Goal: Task Accomplishment & Management: Use online tool/utility

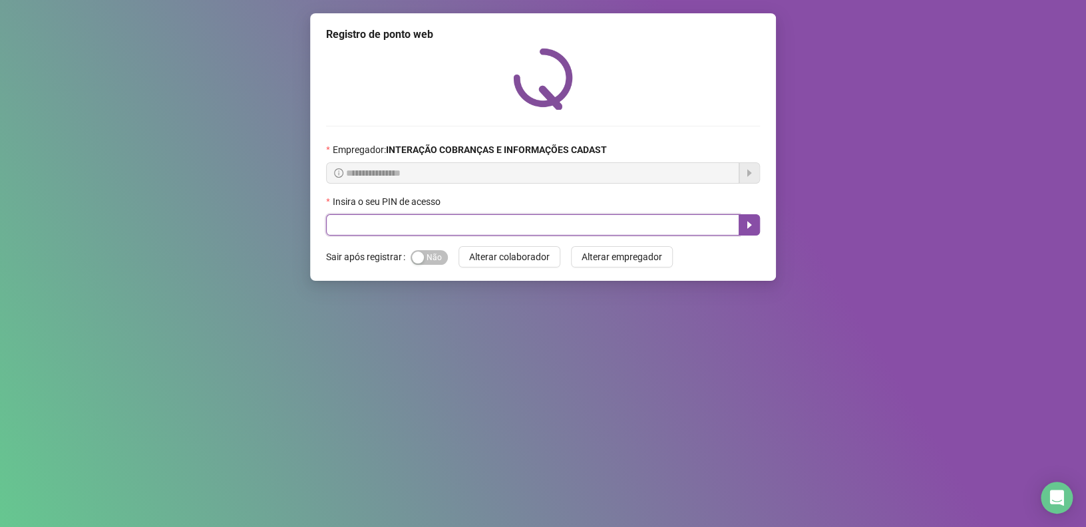
click at [478, 230] on input "text" at bounding box center [532, 224] width 413 height 21
type input "*****"
click at [751, 227] on icon "caret-right" at bounding box center [749, 225] width 11 height 11
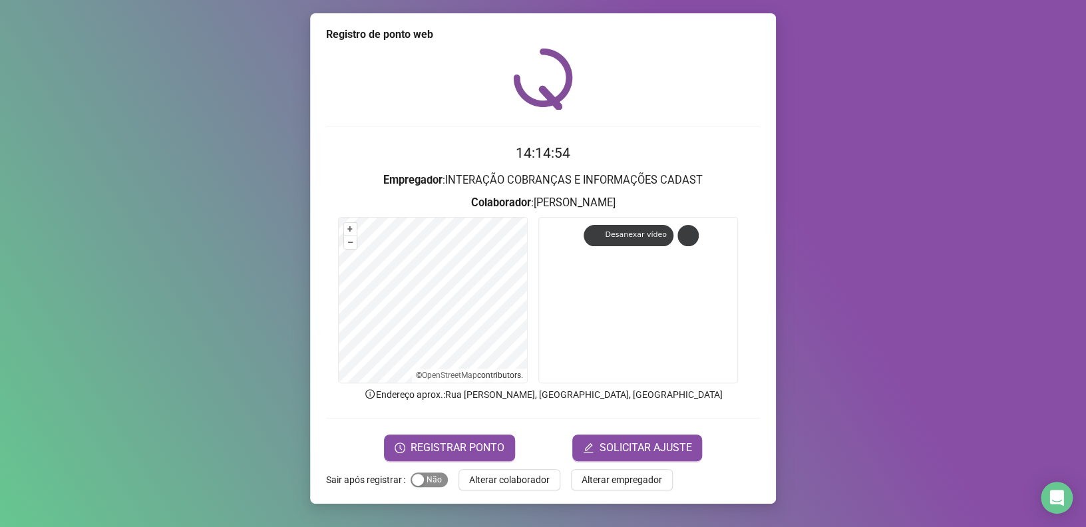
click at [416, 479] on div "button" at bounding box center [418, 480] width 12 height 12
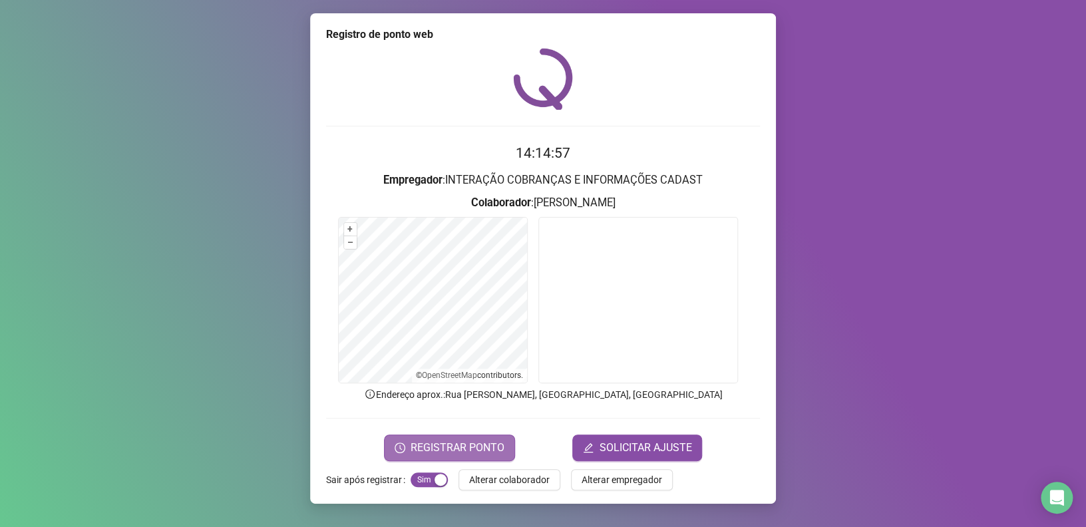
click at [461, 447] on span "REGISTRAR PONTO" at bounding box center [458, 448] width 94 height 16
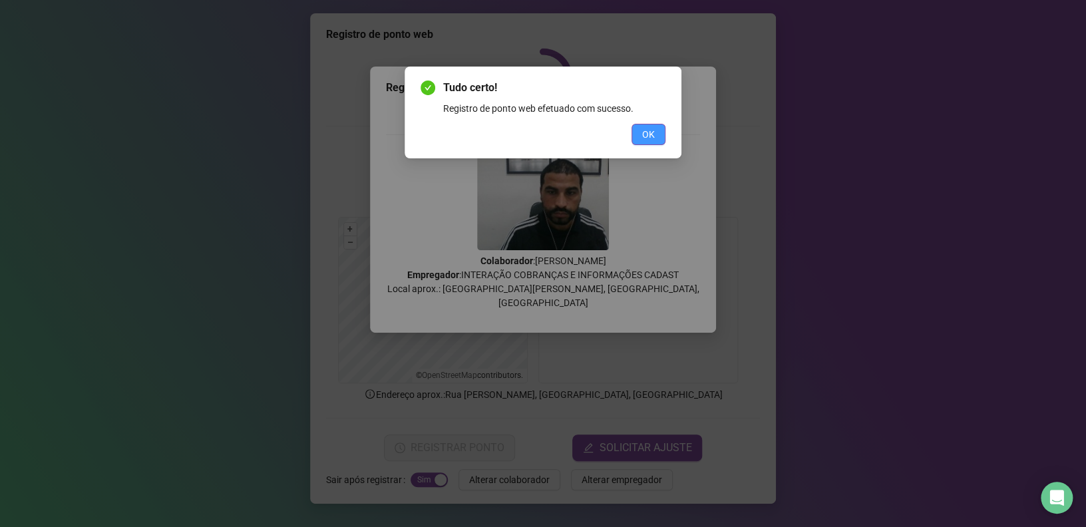
click at [652, 138] on span "OK" at bounding box center [648, 134] width 13 height 15
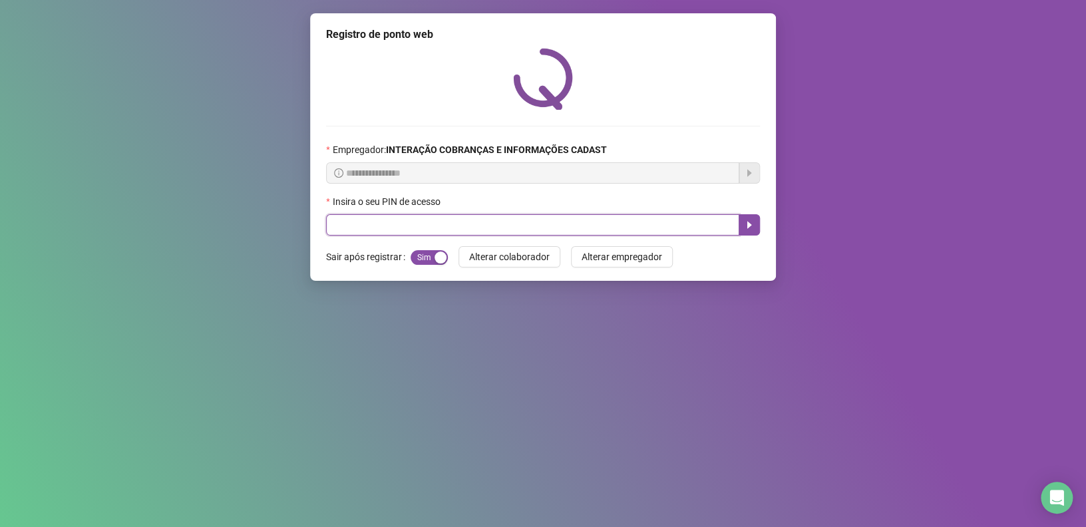
click at [470, 222] on input "text" at bounding box center [532, 224] width 413 height 21
type input "*****"
click at [753, 221] on icon "caret-right" at bounding box center [749, 225] width 11 height 11
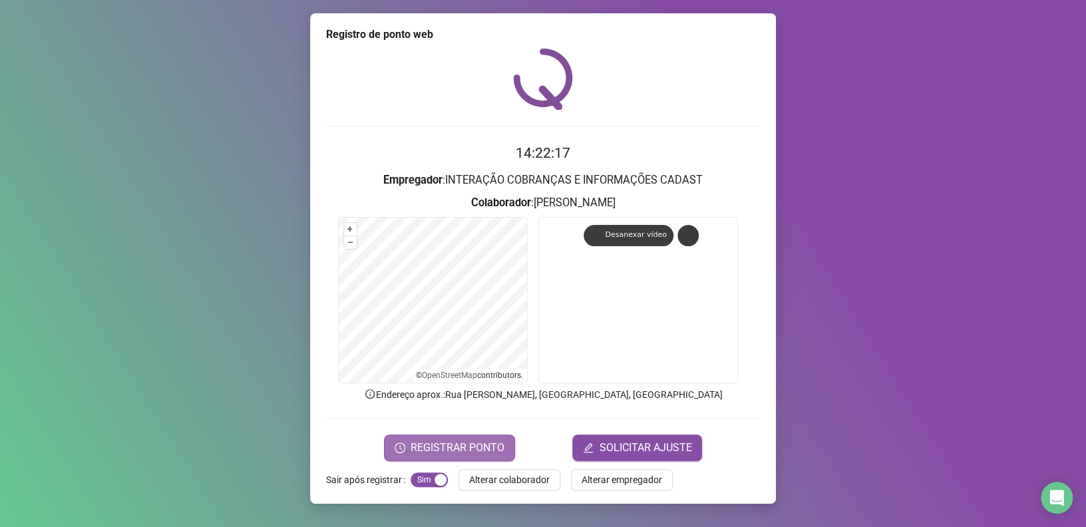
click at [486, 447] on span "REGISTRAR PONTO" at bounding box center [458, 448] width 94 height 16
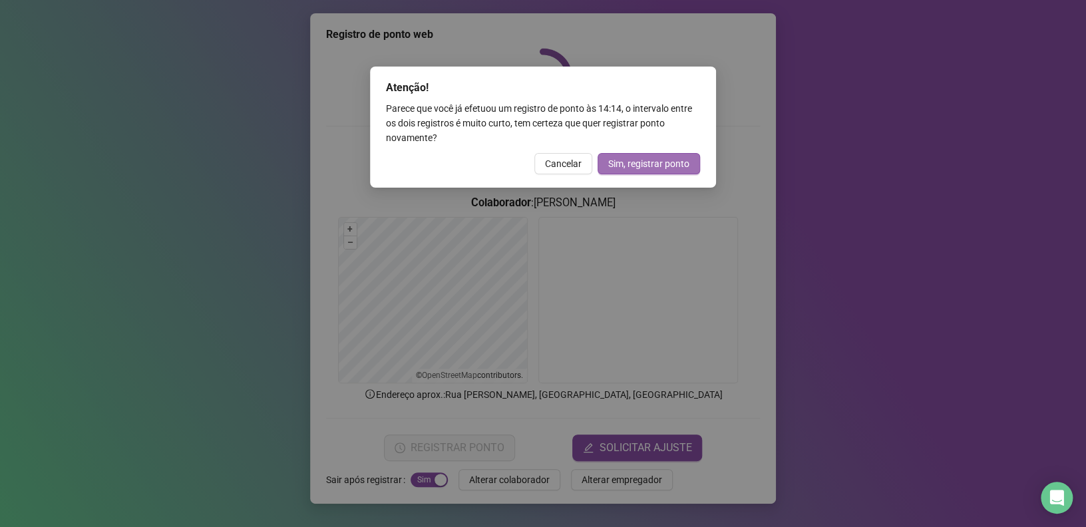
click at [660, 160] on span "Sim, registrar ponto" at bounding box center [648, 163] width 81 height 15
